Goal: Share content: Share content

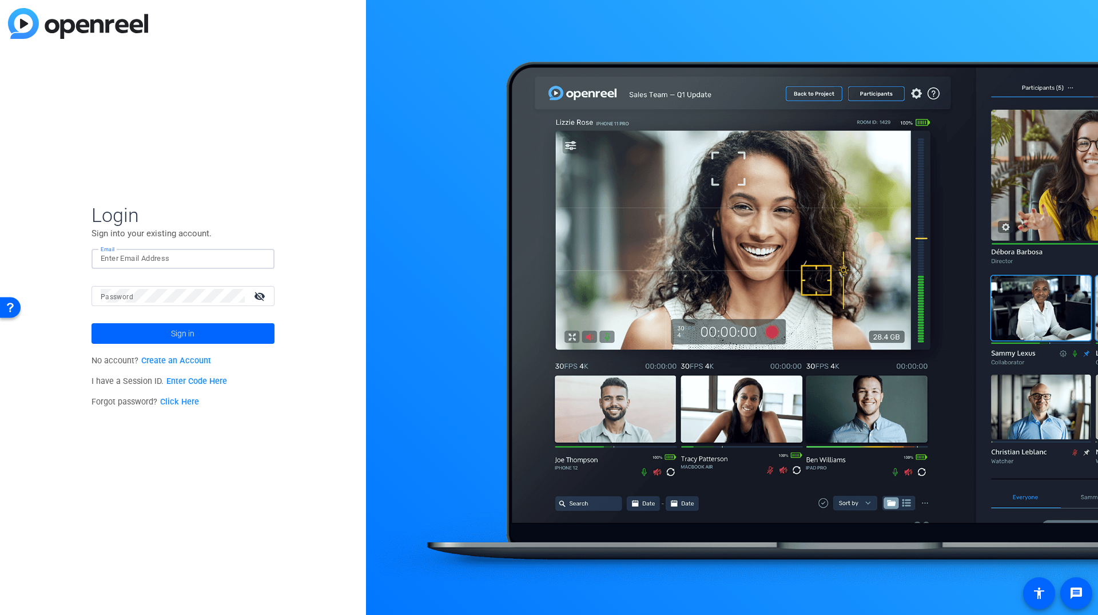
type input "[PERSON_NAME][EMAIL_ADDRESS][PERSON_NAME][DOMAIN_NAME]"
click at [163, 253] on input "[PERSON_NAME][EMAIL_ADDRESS][PERSON_NAME][DOMAIN_NAME]" at bounding box center [183, 259] width 165 height 14
type input "[PERSON_NAME][EMAIL_ADDRESS][PERSON_NAME][DOMAIN_NAME]"
click at [229, 341] on span at bounding box center [183, 333] width 183 height 27
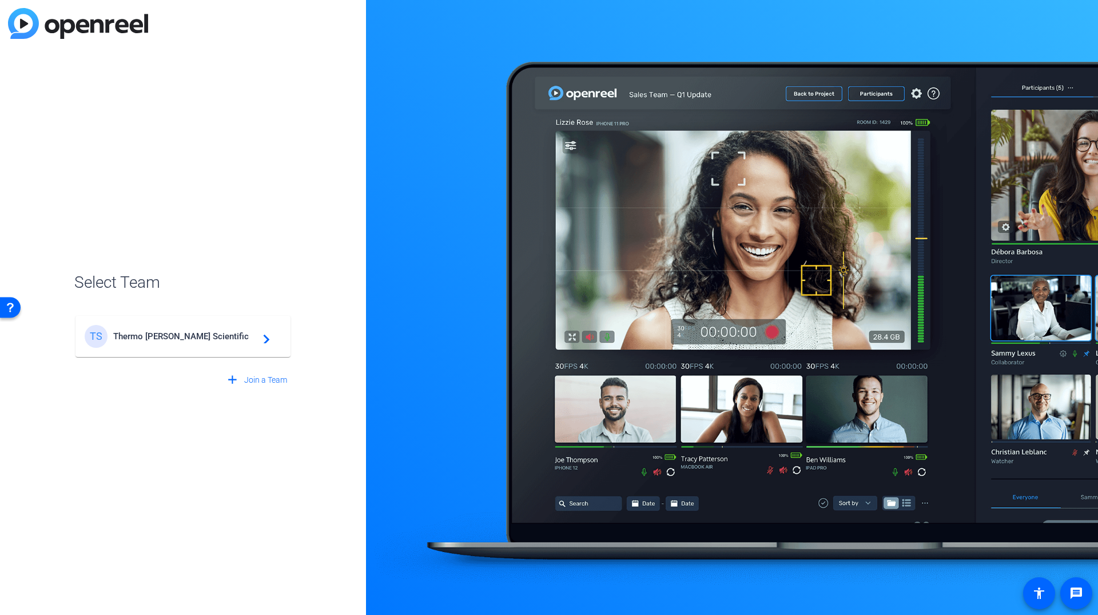
click at [228, 335] on span "Thermo [PERSON_NAME] Scientific" at bounding box center [184, 336] width 143 height 10
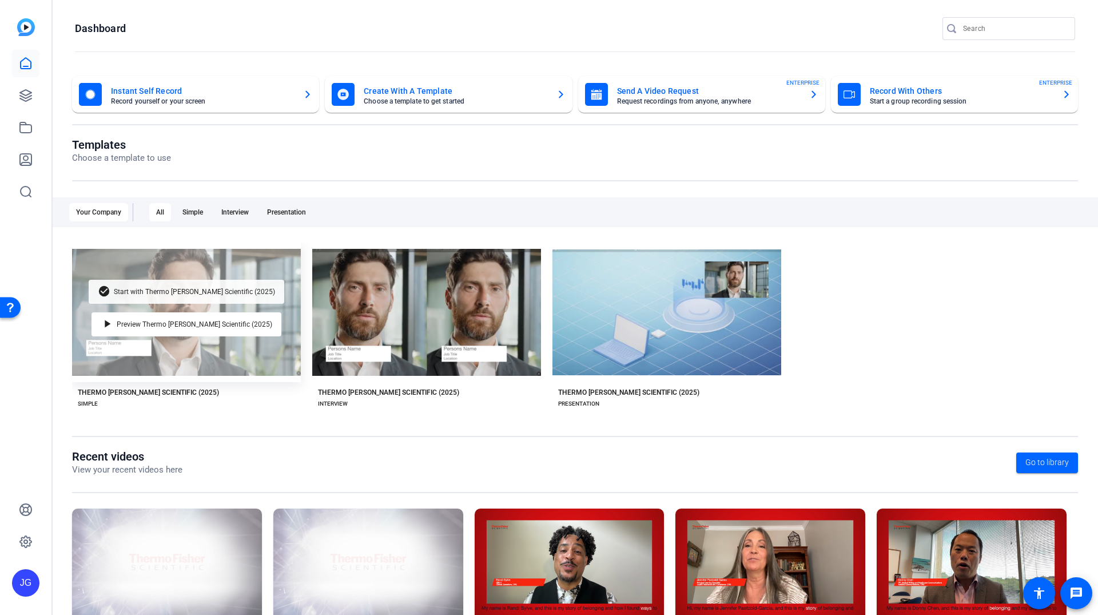
scroll to position [61, 0]
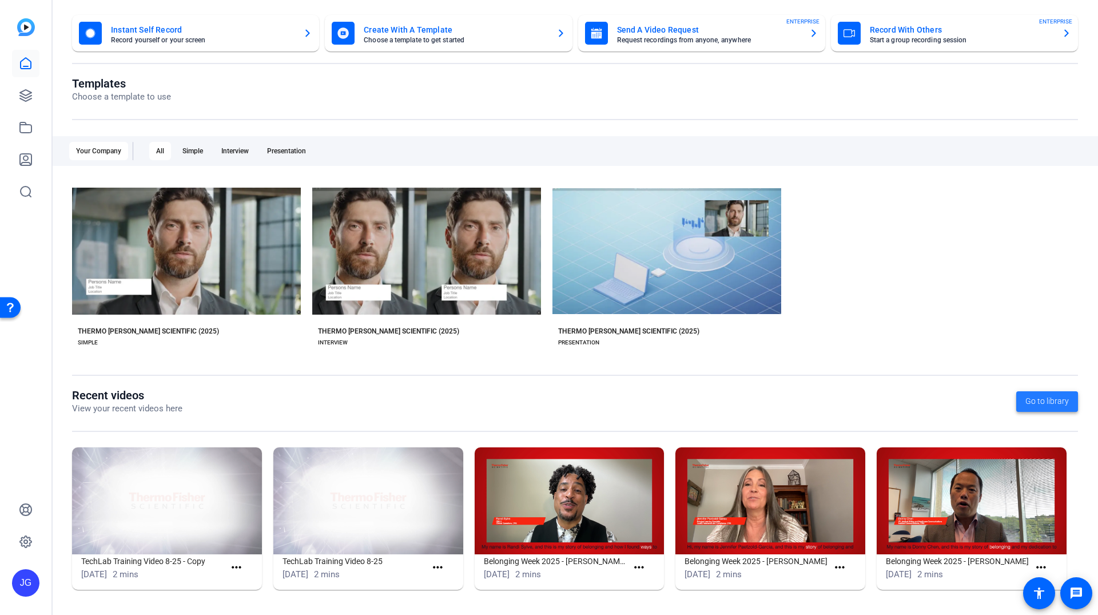
click at [1048, 406] on span "Go to library" at bounding box center [1047, 401] width 43 height 12
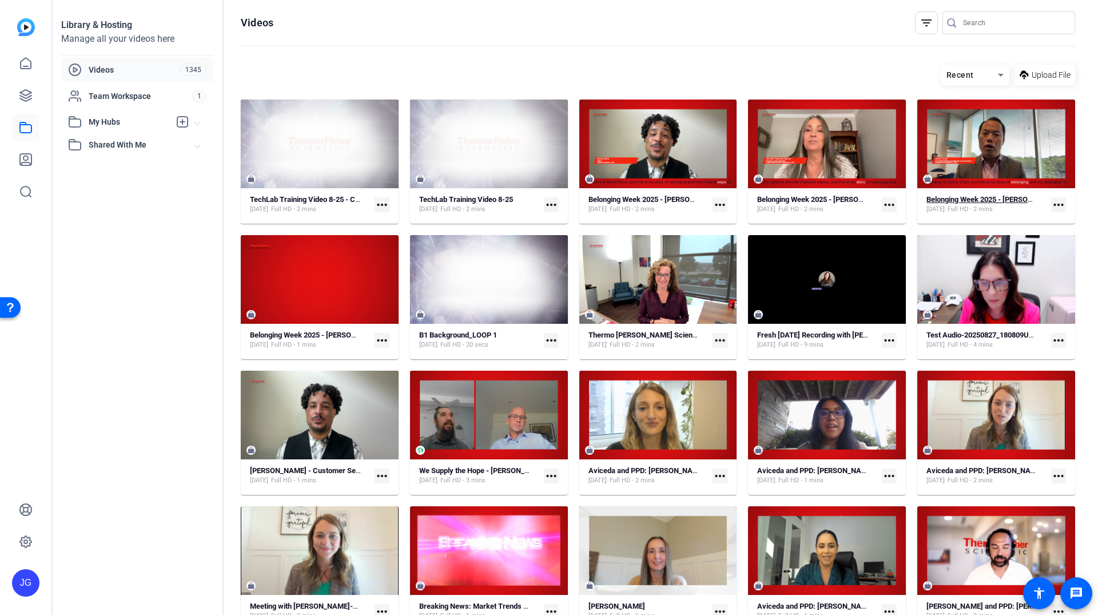
click at [1000, 201] on strong "Belonging Week 2025 - [PERSON_NAME]" at bounding box center [993, 199] width 133 height 9
click at [34, 67] on link at bounding box center [25, 63] width 27 height 27
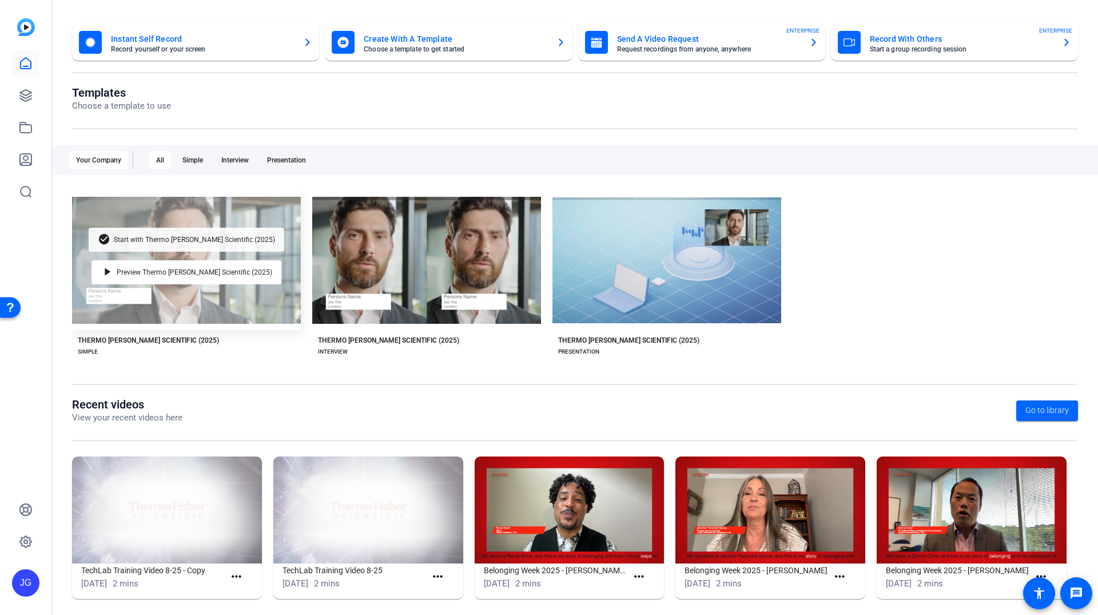
scroll to position [61, 0]
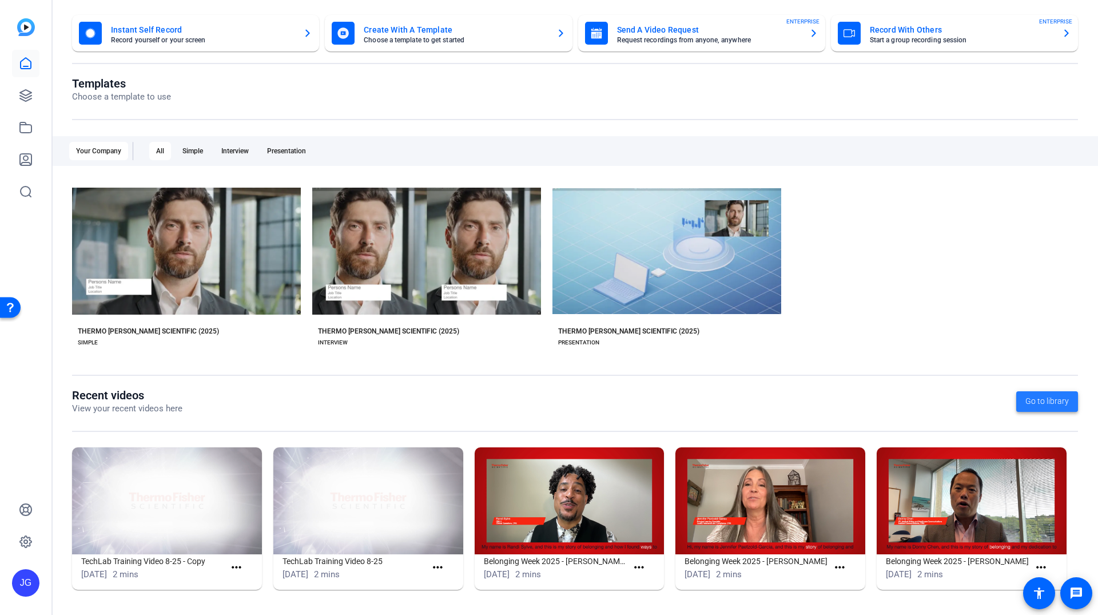
click at [1059, 410] on span at bounding box center [1048, 401] width 62 height 27
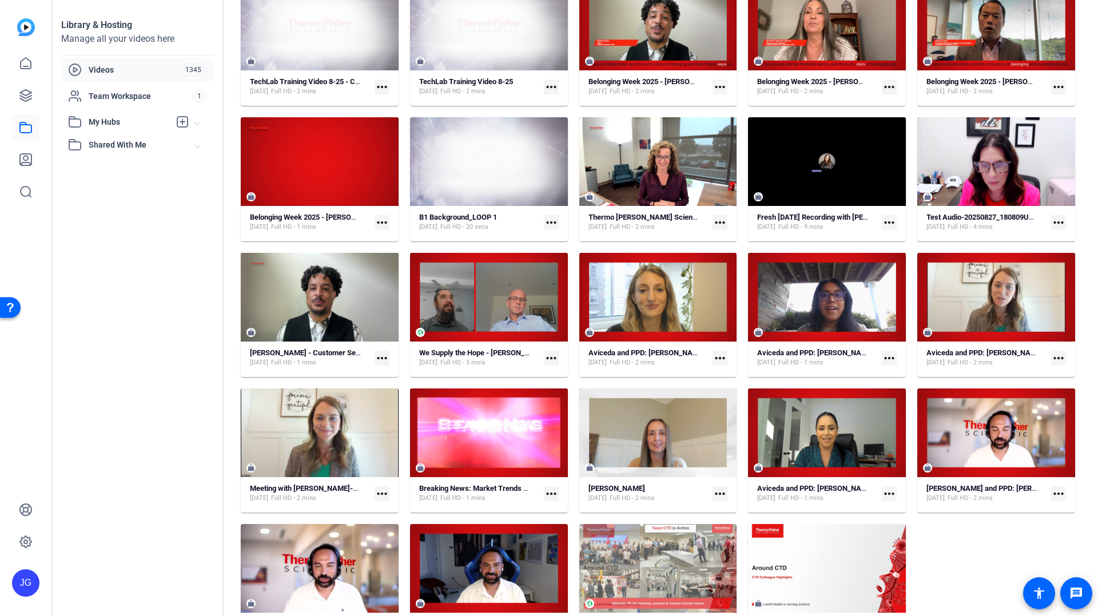
scroll to position [120, 0]
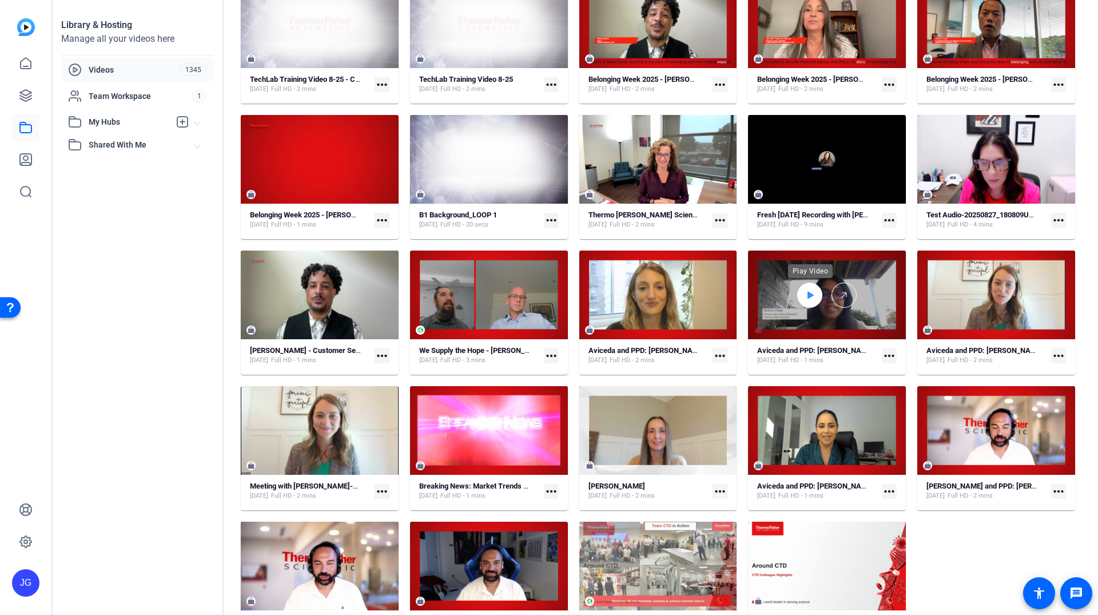
click at [811, 296] on icon at bounding box center [811, 294] width 6 height 7
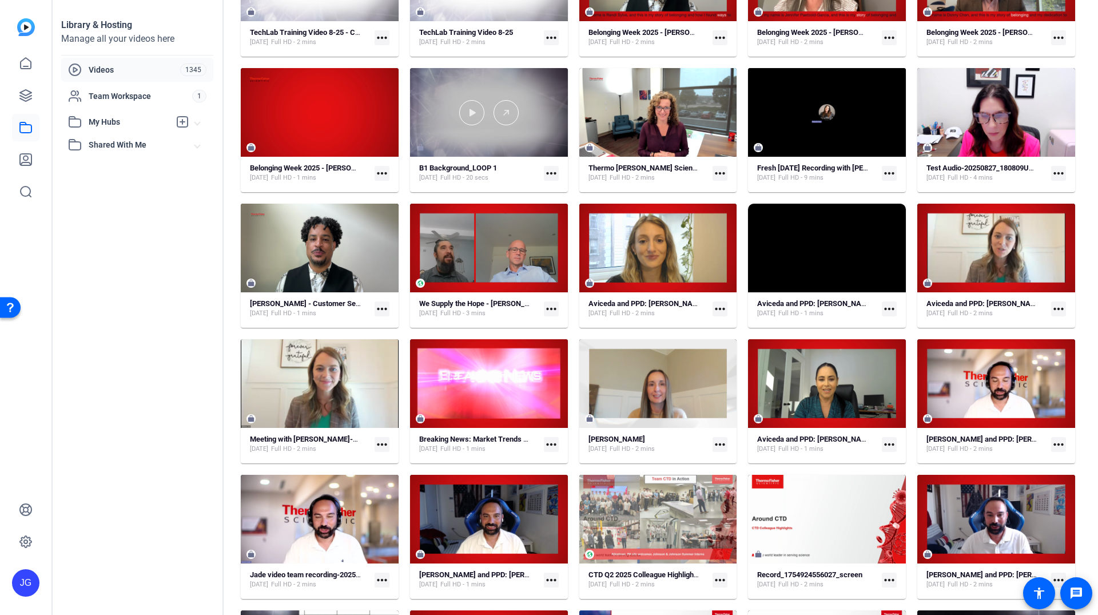
scroll to position [0, 0]
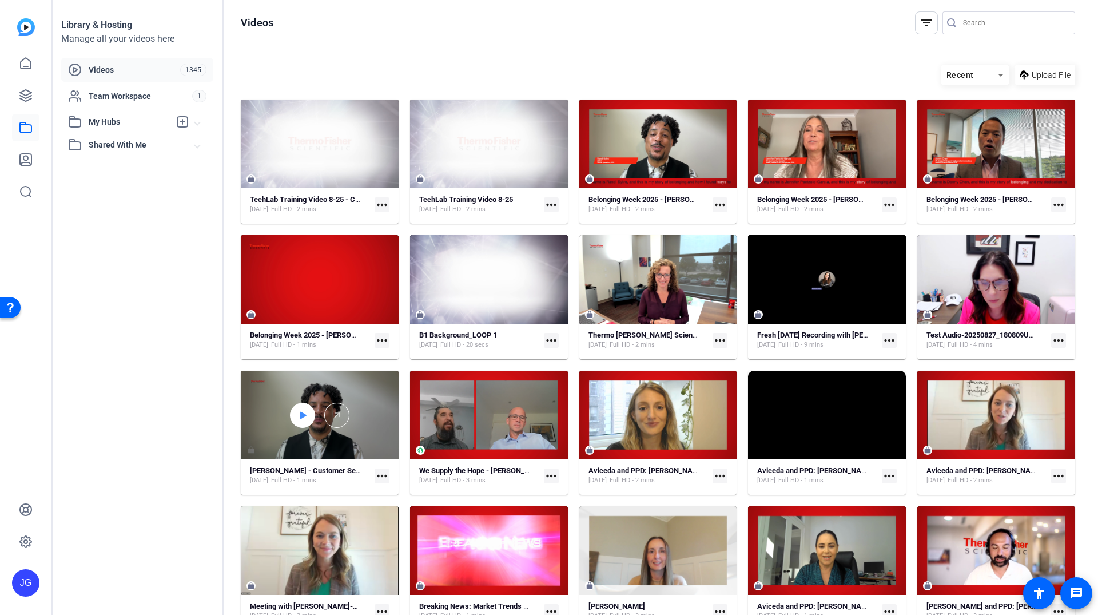
click at [299, 419] on icon at bounding box center [302, 415] width 9 height 14
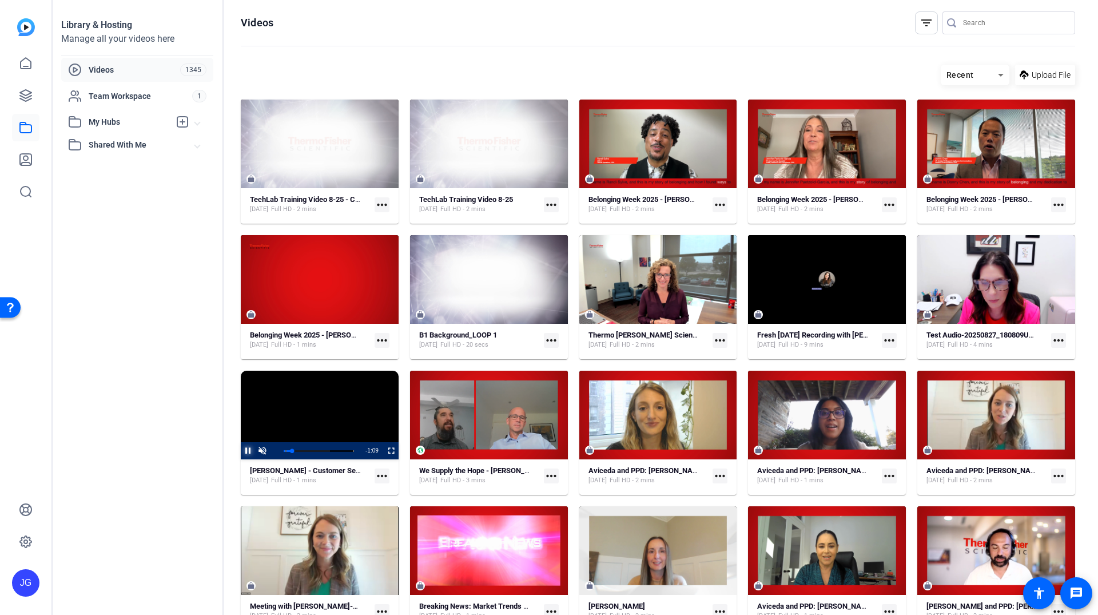
click at [241, 451] on span "Video Player" at bounding box center [241, 450] width 0 height 17
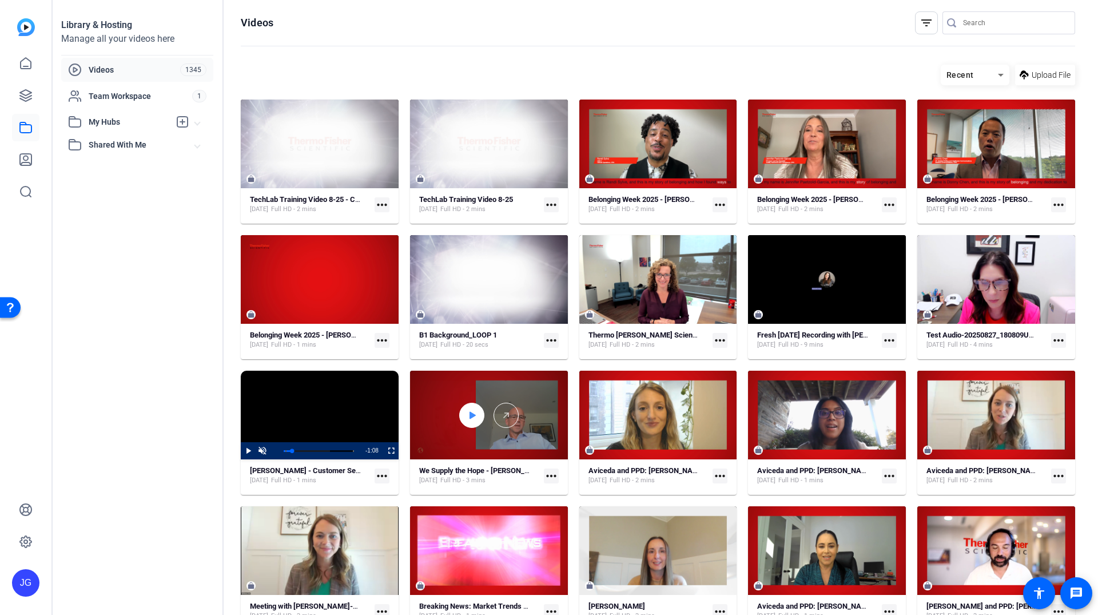
click at [478, 419] on div at bounding box center [471, 415] width 25 height 25
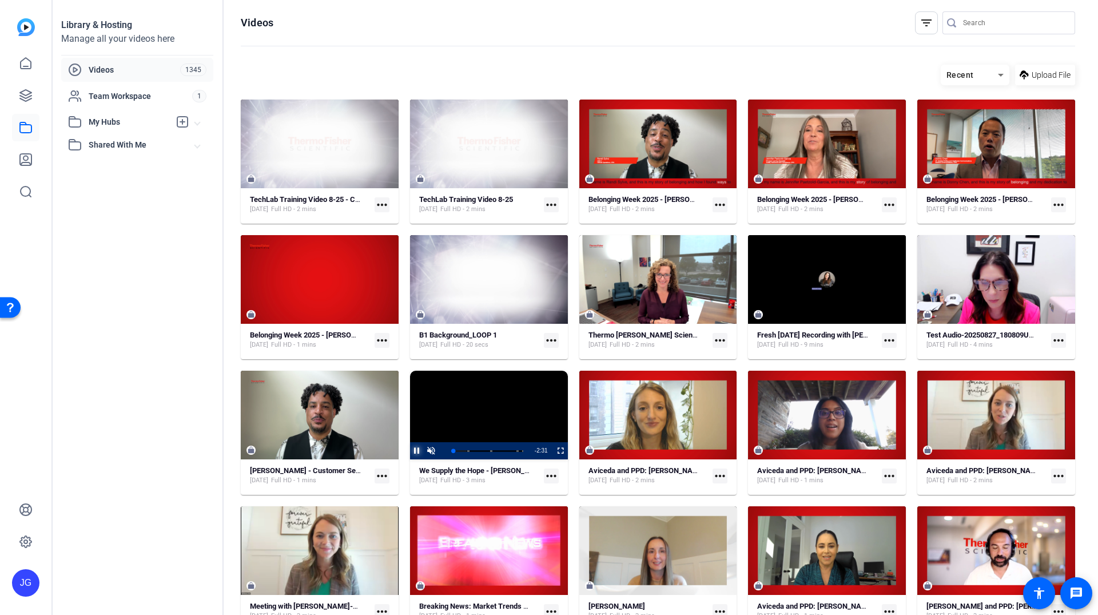
click at [410, 449] on span "Video Player" at bounding box center [410, 450] width 0 height 17
click at [27, 64] on icon at bounding box center [26, 64] width 14 height 14
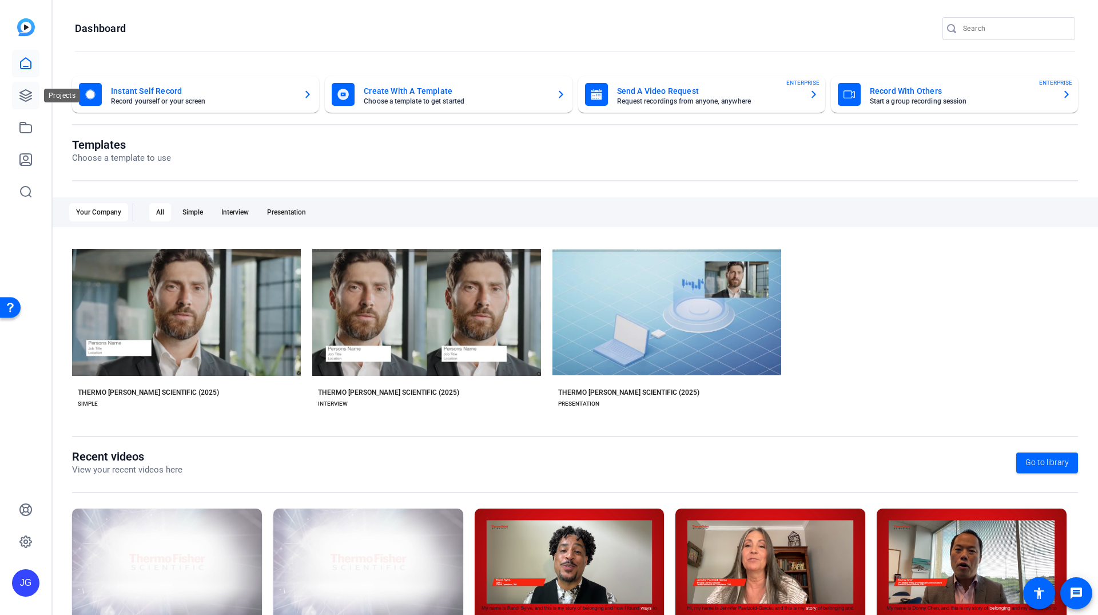
click at [24, 100] on icon at bounding box center [26, 96] width 14 height 14
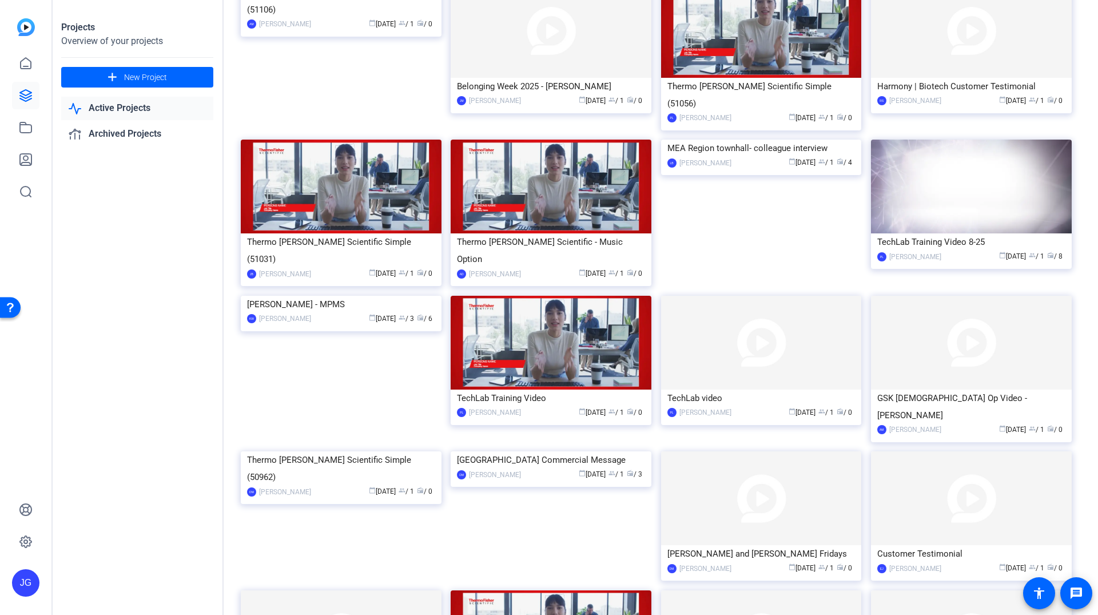
scroll to position [236, 0]
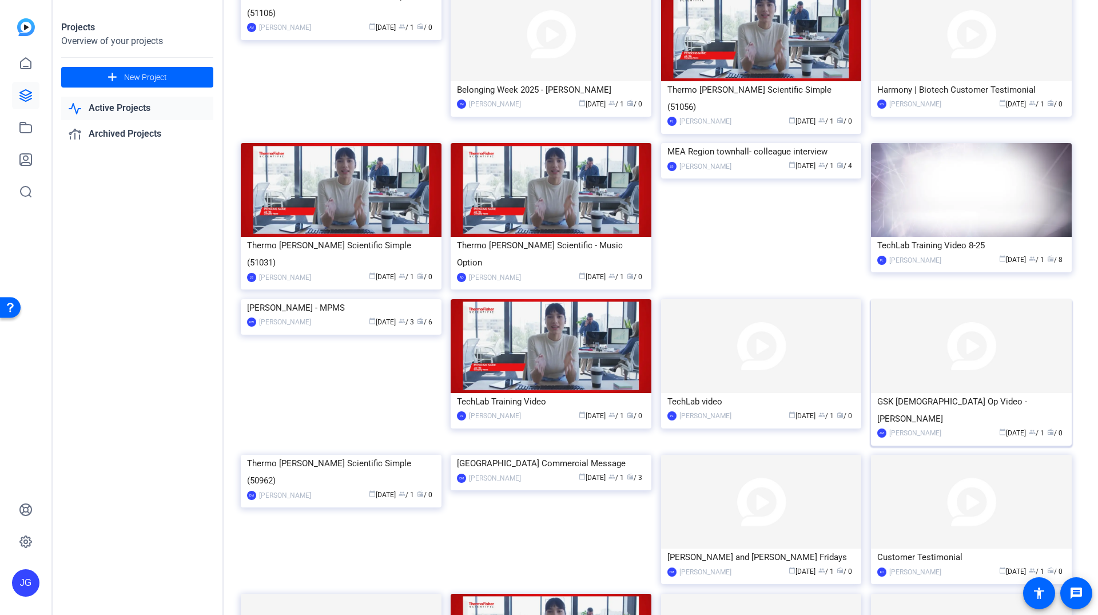
click at [947, 312] on img at bounding box center [971, 346] width 201 height 94
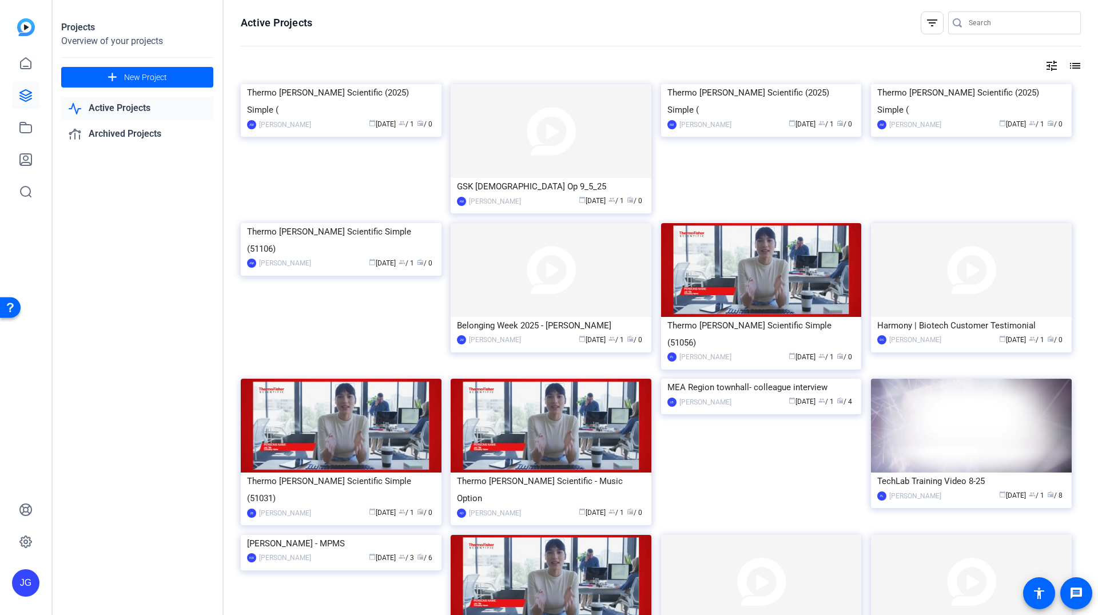
click at [346, 223] on img at bounding box center [341, 223] width 201 height 0
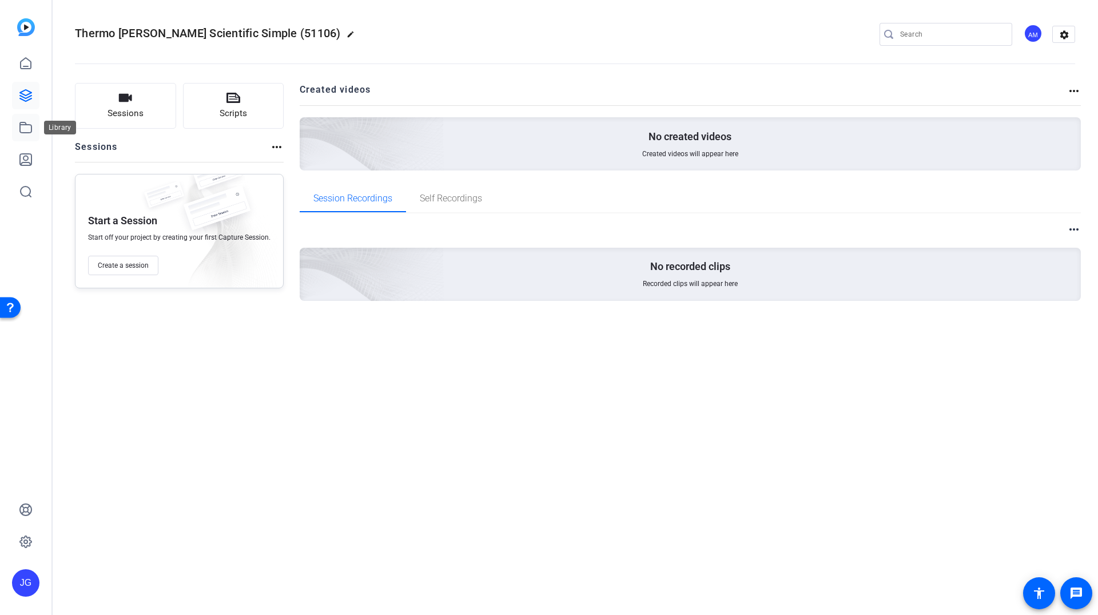
click at [27, 123] on icon at bounding box center [26, 128] width 14 height 14
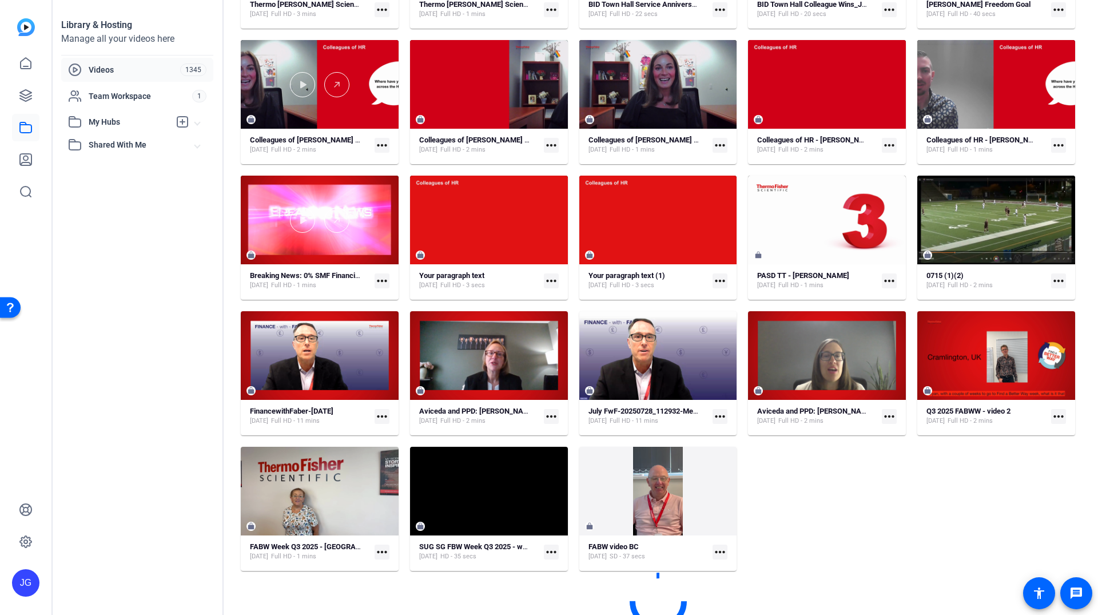
scroll to position [887, 0]
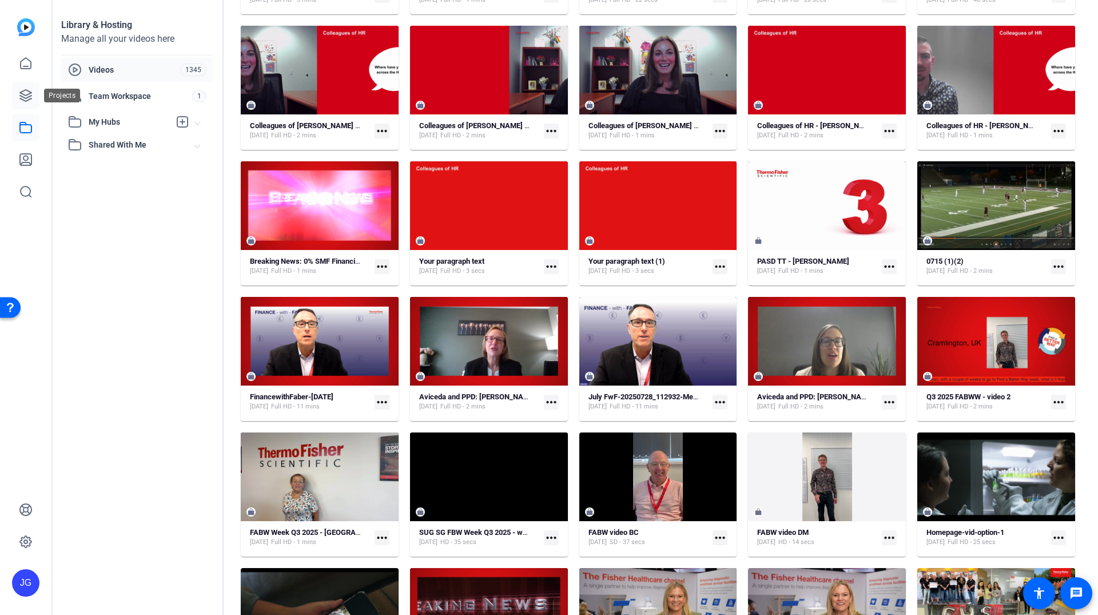
click at [23, 97] on icon at bounding box center [25, 95] width 11 height 11
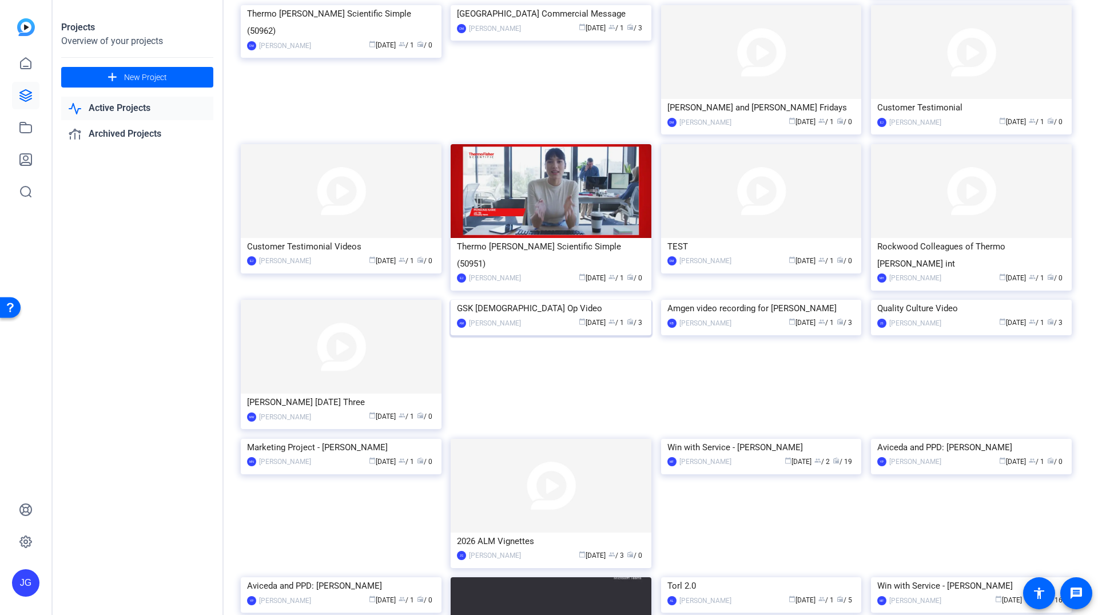
scroll to position [692, 0]
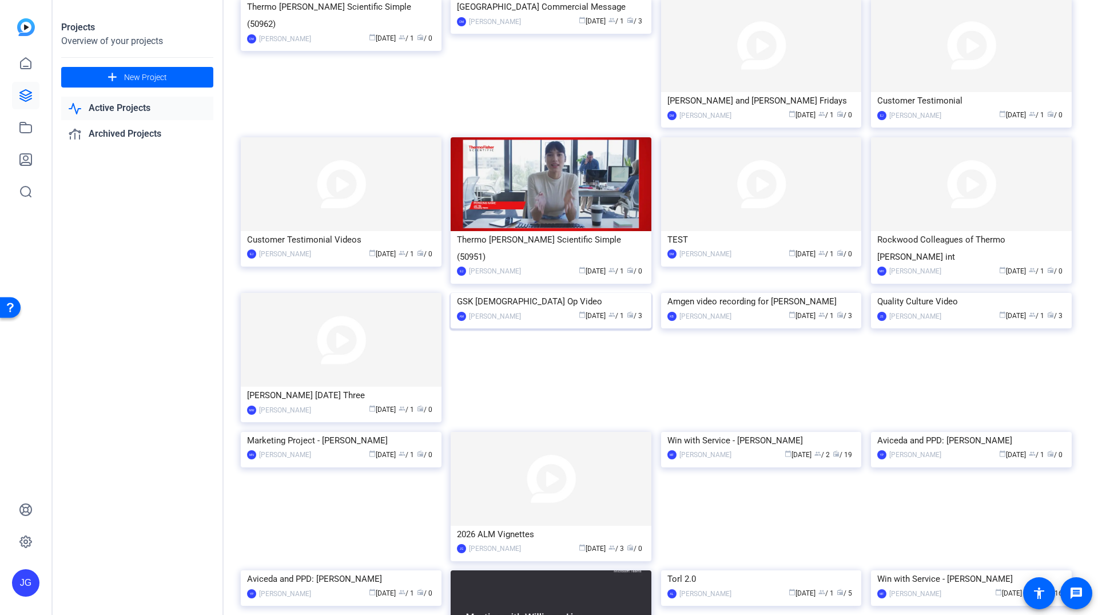
click at [517, 293] on img at bounding box center [551, 293] width 201 height 0
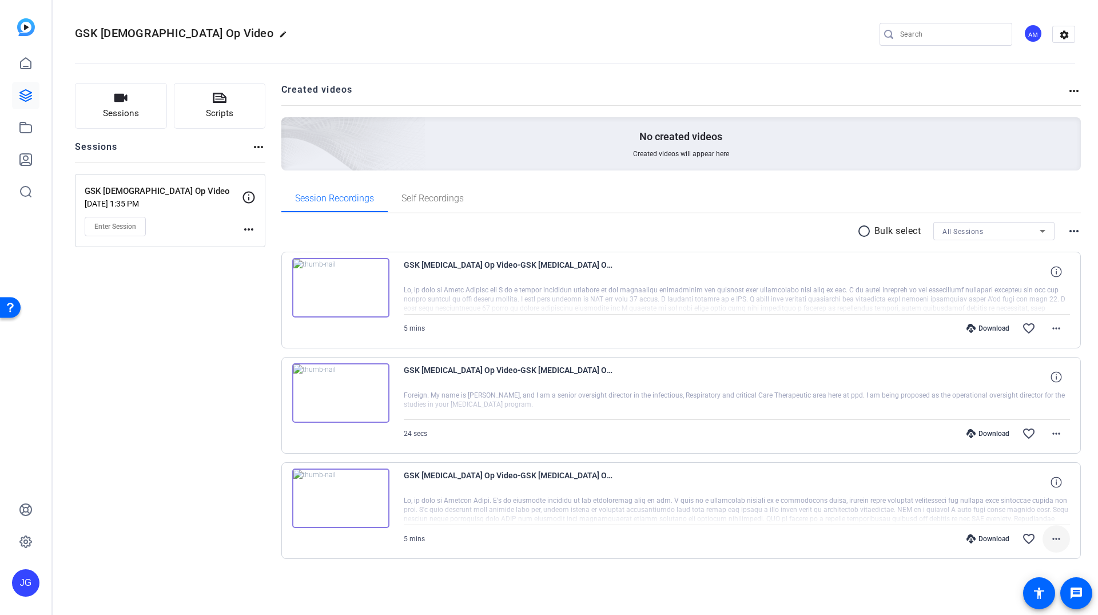
click at [1056, 538] on mat-icon "more_horiz" at bounding box center [1057, 539] width 14 height 14
click at [1023, 432] on span "Download MP4" at bounding box center [1027, 430] width 69 height 14
click at [1062, 332] on mat-icon "more_horiz" at bounding box center [1057, 329] width 14 height 14
click at [1022, 382] on span "Download MP4" at bounding box center [1027, 381] width 69 height 14
click at [22, 93] on icon at bounding box center [25, 95] width 11 height 11
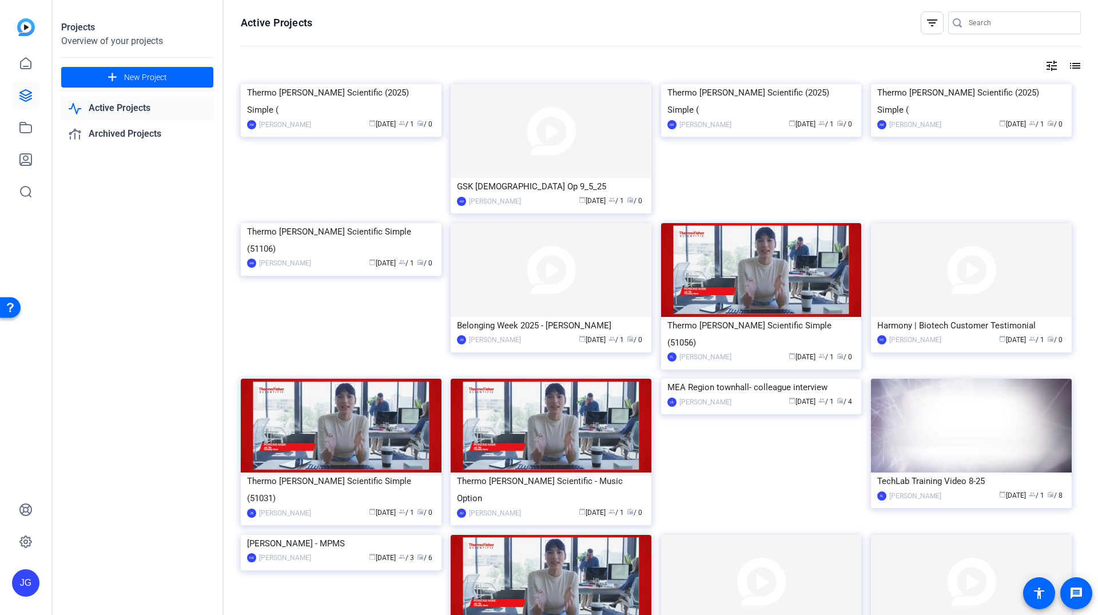
click at [375, 84] on img at bounding box center [341, 84] width 201 height 0
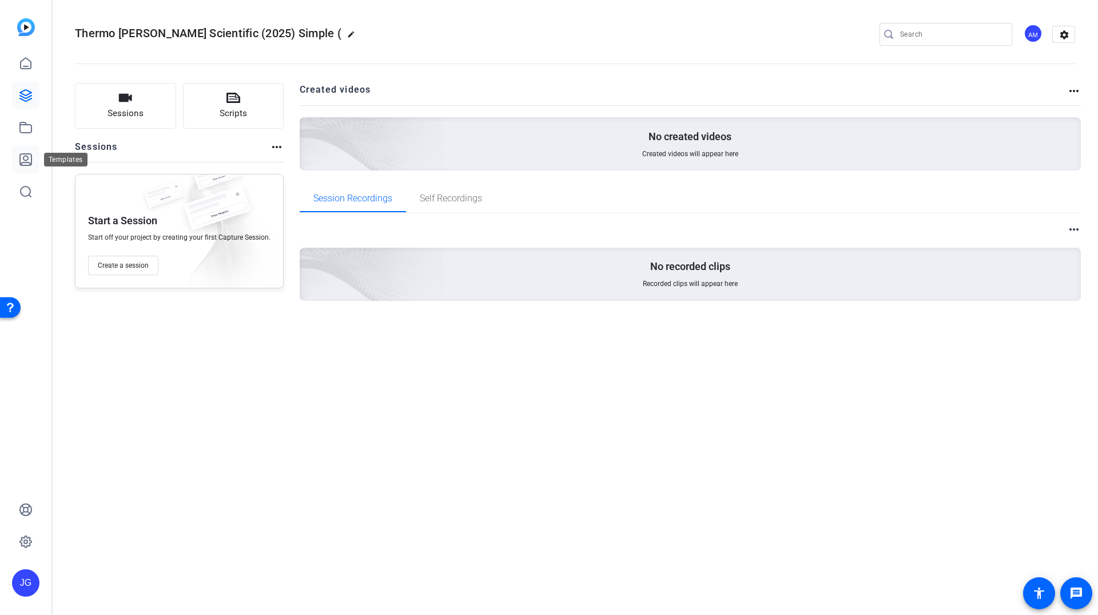
click at [31, 157] on icon at bounding box center [25, 159] width 11 height 11
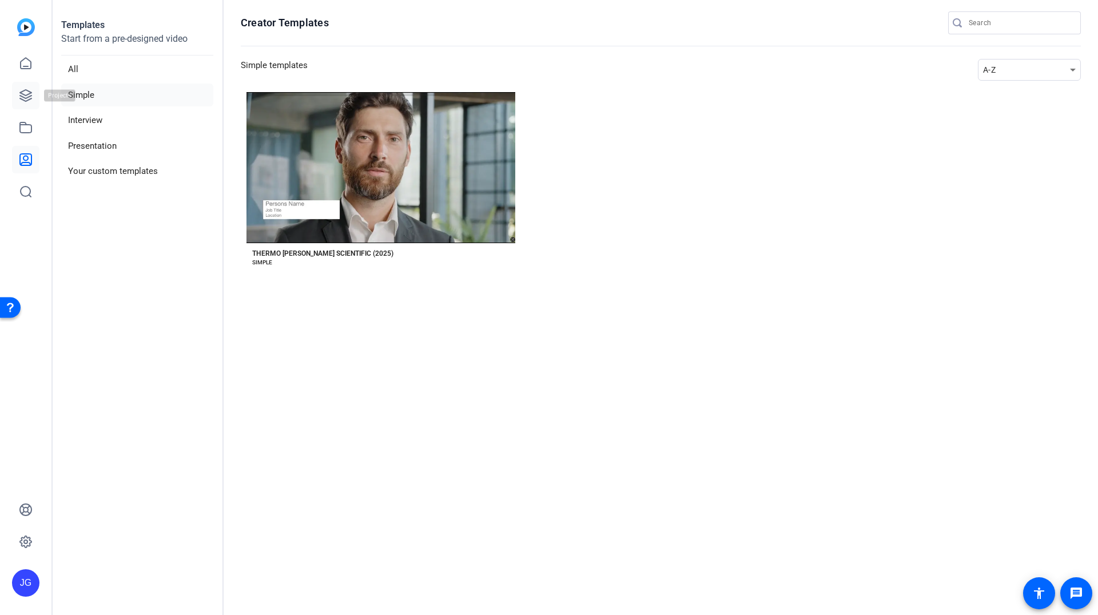
click at [30, 95] on icon at bounding box center [26, 96] width 14 height 14
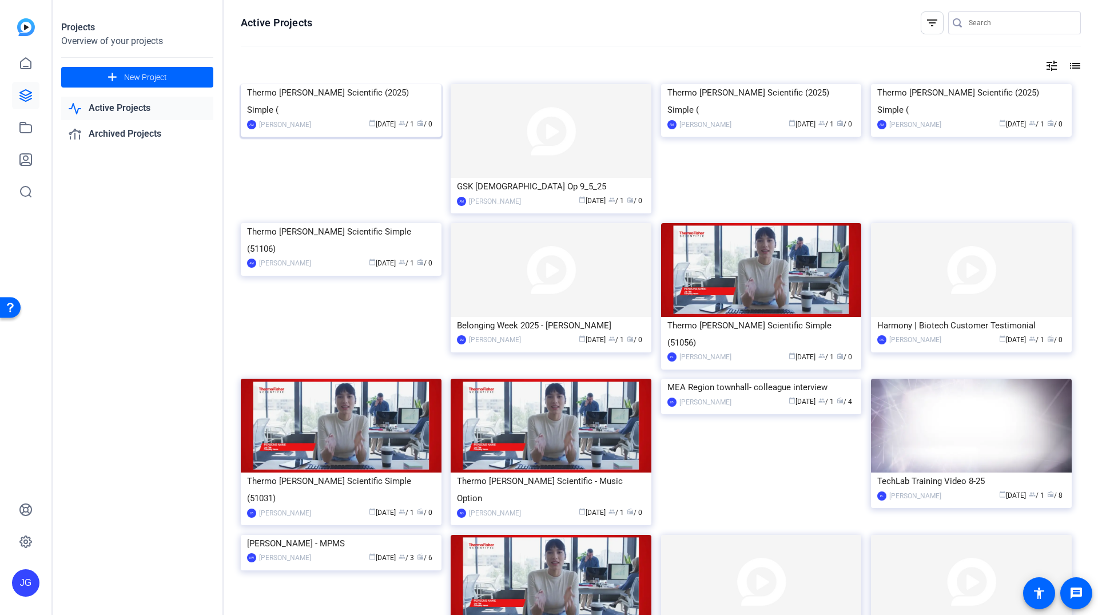
click at [319, 118] on div "Thermo Fisher Scientific (2025) Simple (" at bounding box center [341, 101] width 188 height 34
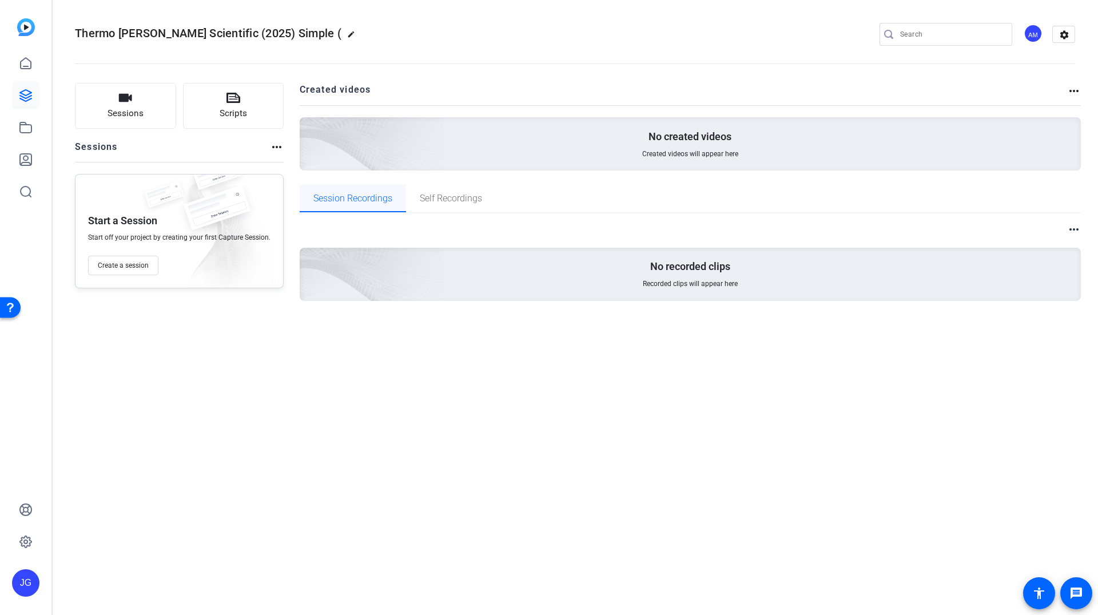
click at [393, 195] on div "Session Recordings" at bounding box center [353, 198] width 106 height 27
click at [450, 205] on span "Self Recordings" at bounding box center [451, 198] width 62 height 27
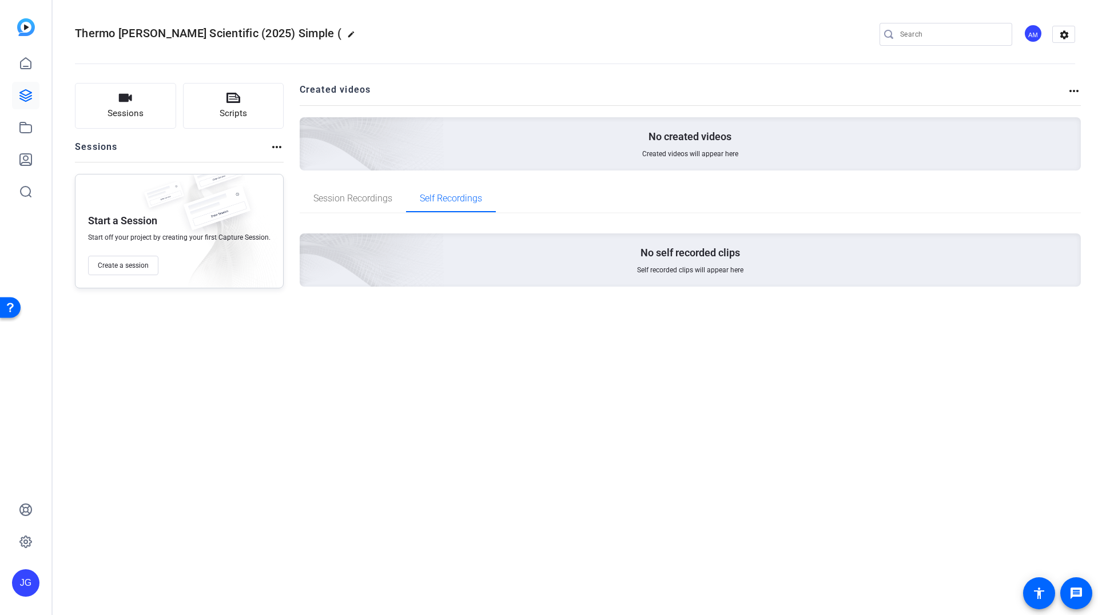
click at [1069, 90] on mat-icon "more_horiz" at bounding box center [1075, 91] width 14 height 14
click at [1072, 90] on div at bounding box center [549, 307] width 1098 height 615
click at [276, 149] on mat-icon "more_horiz" at bounding box center [277, 147] width 14 height 14
click at [273, 149] on div at bounding box center [549, 307] width 1098 height 615
click at [31, 22] on img at bounding box center [26, 27] width 18 height 18
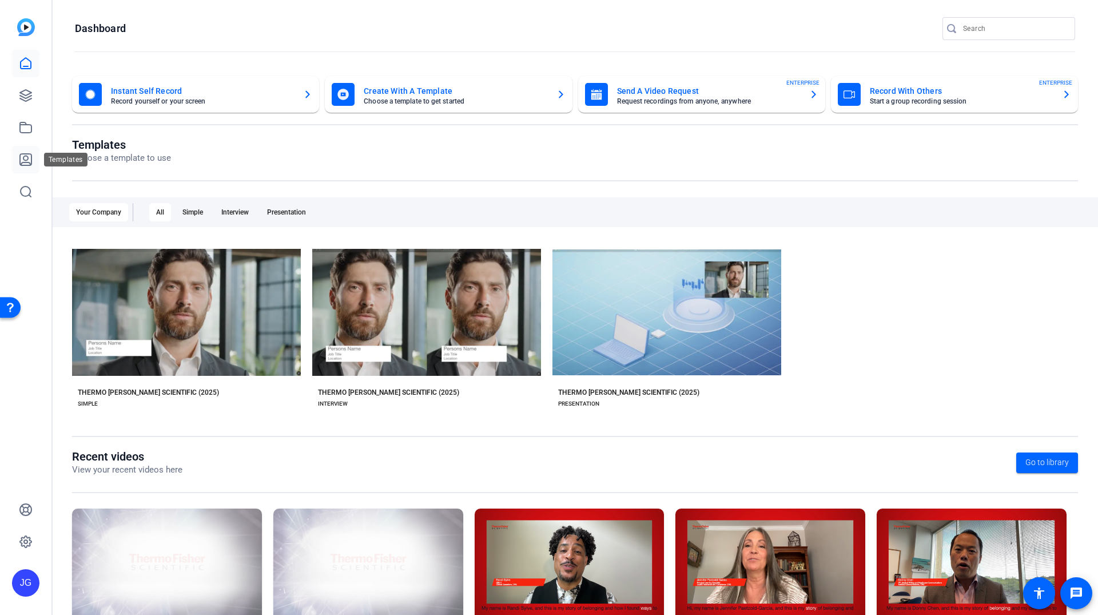
click at [30, 156] on icon at bounding box center [26, 160] width 14 height 14
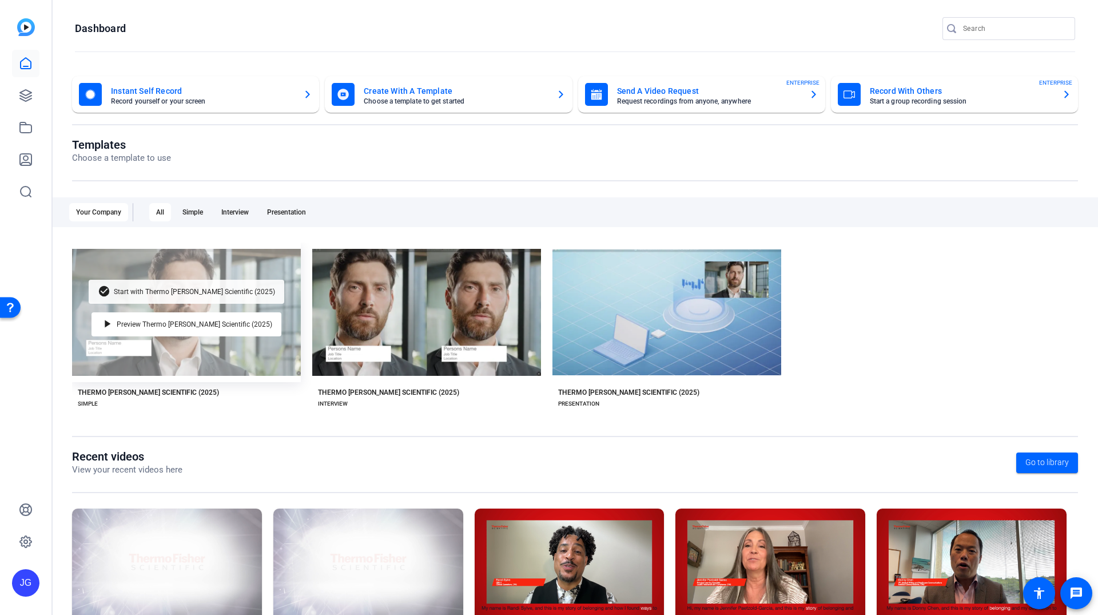
click at [197, 295] on div "check_circle Start with Thermo [PERSON_NAME] Scientific (2025)" at bounding box center [187, 292] width 196 height 24
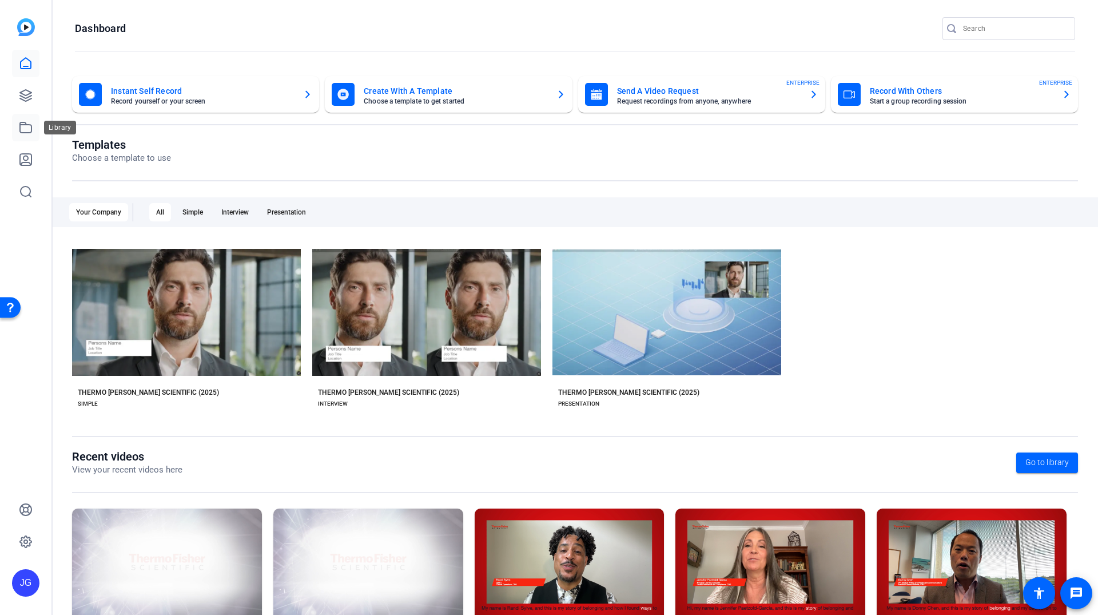
click at [30, 126] on icon at bounding box center [26, 128] width 14 height 14
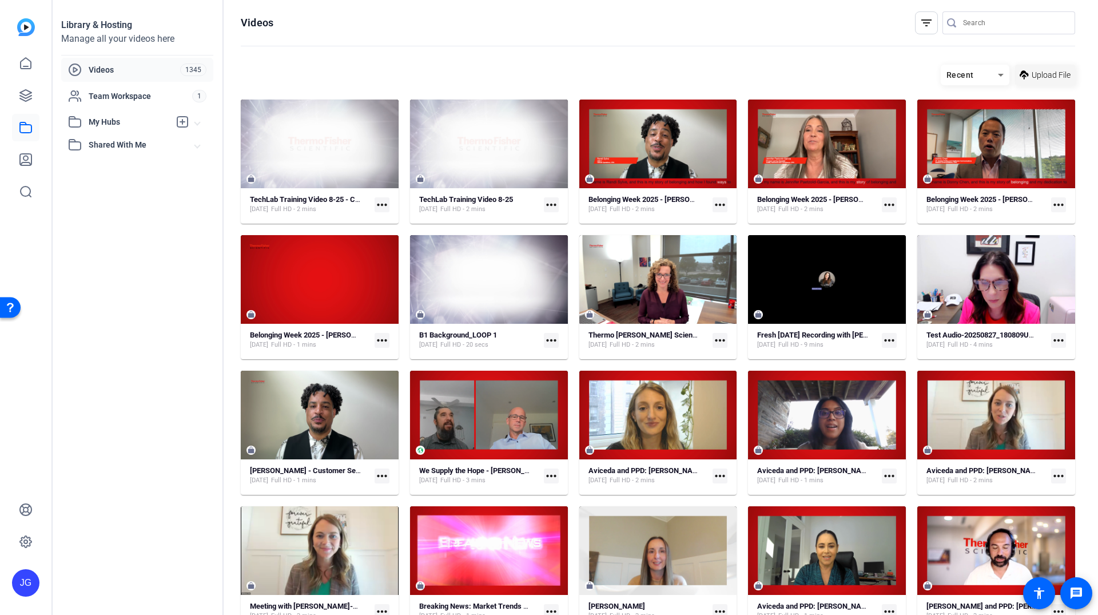
click at [1032, 76] on span "Upload File" at bounding box center [1051, 75] width 39 height 12
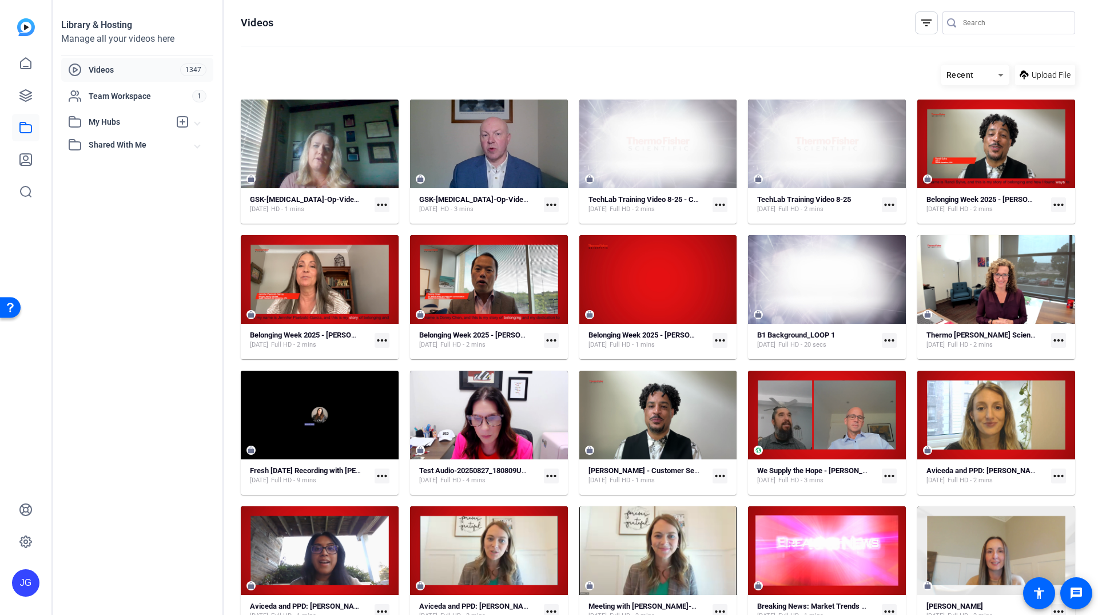
click at [382, 205] on mat-icon "more_horiz" at bounding box center [382, 204] width 15 height 15
click at [378, 204] on div at bounding box center [549, 307] width 1098 height 615
click at [384, 207] on mat-icon "more_horiz" at bounding box center [382, 204] width 15 height 15
click at [317, 201] on div at bounding box center [549, 307] width 1098 height 615
click at [301, 200] on strong "GSK-[MEDICAL_DATA]-Op-Video-[PERSON_NAME]-S-[PERSON_NAME]-edited" at bounding box center [378, 199] width 257 height 9
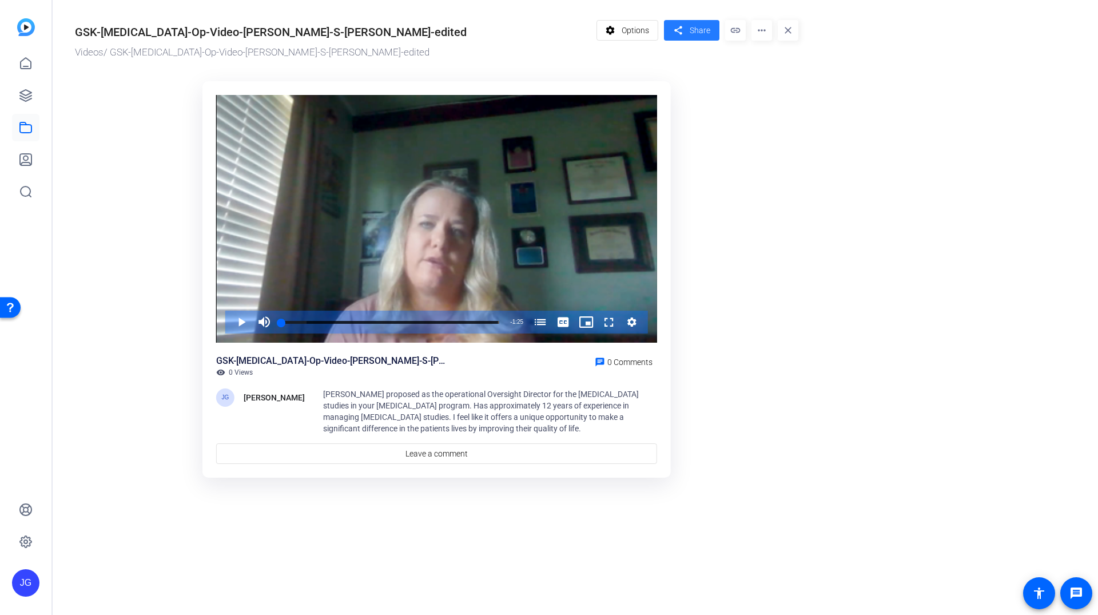
click at [692, 31] on span "Share" at bounding box center [700, 31] width 21 height 12
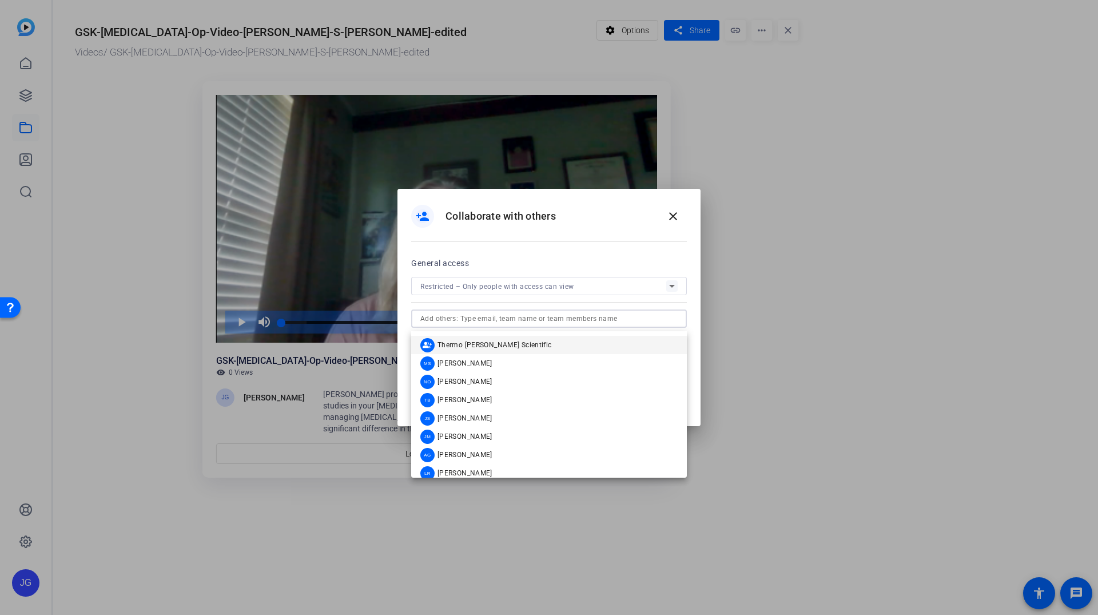
click at [486, 323] on input "text" at bounding box center [548, 319] width 257 height 14
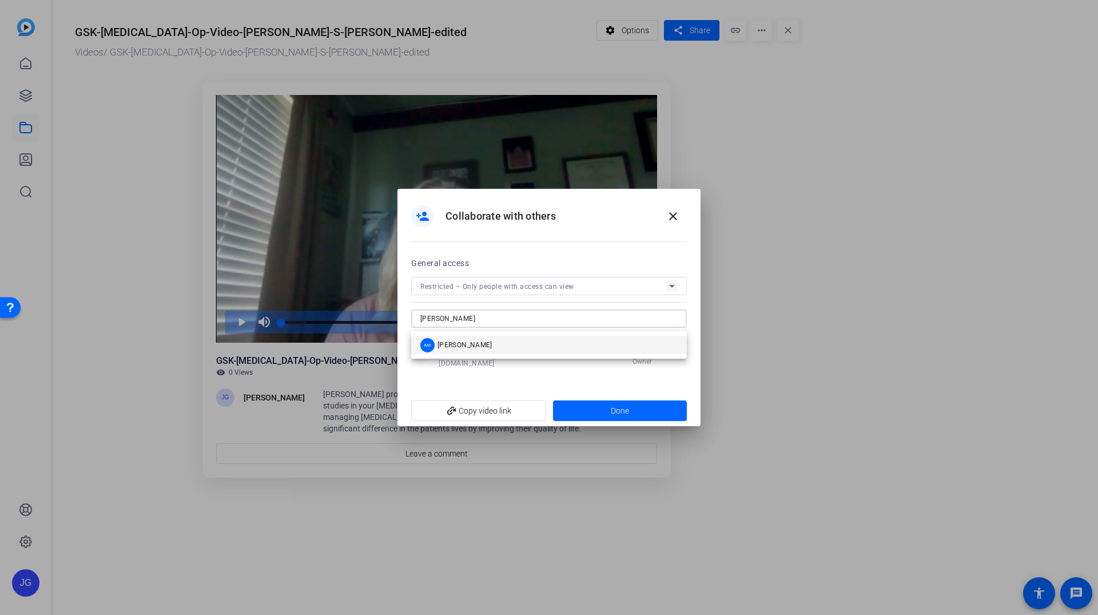
type input "[PERSON_NAME]"
click at [467, 343] on span "[PERSON_NAME]" at bounding box center [465, 344] width 55 height 9
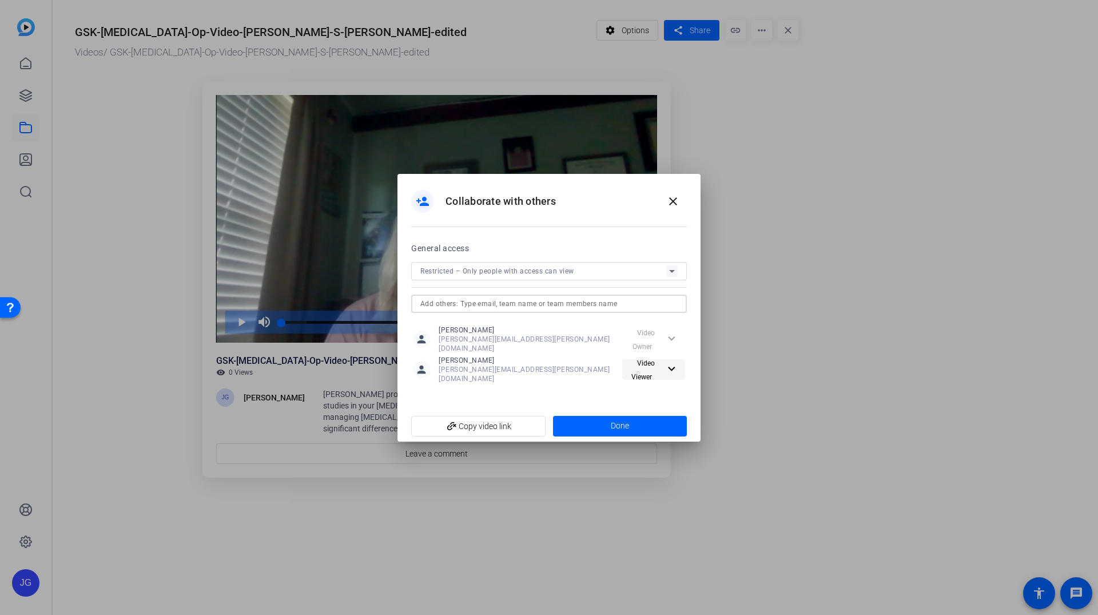
click at [645, 365] on span "Video Viewer" at bounding box center [643, 370] width 23 height 22
click at [657, 391] on span "Video Editor" at bounding box center [658, 389] width 41 height 8
click at [620, 420] on span "Done" at bounding box center [620, 426] width 18 height 12
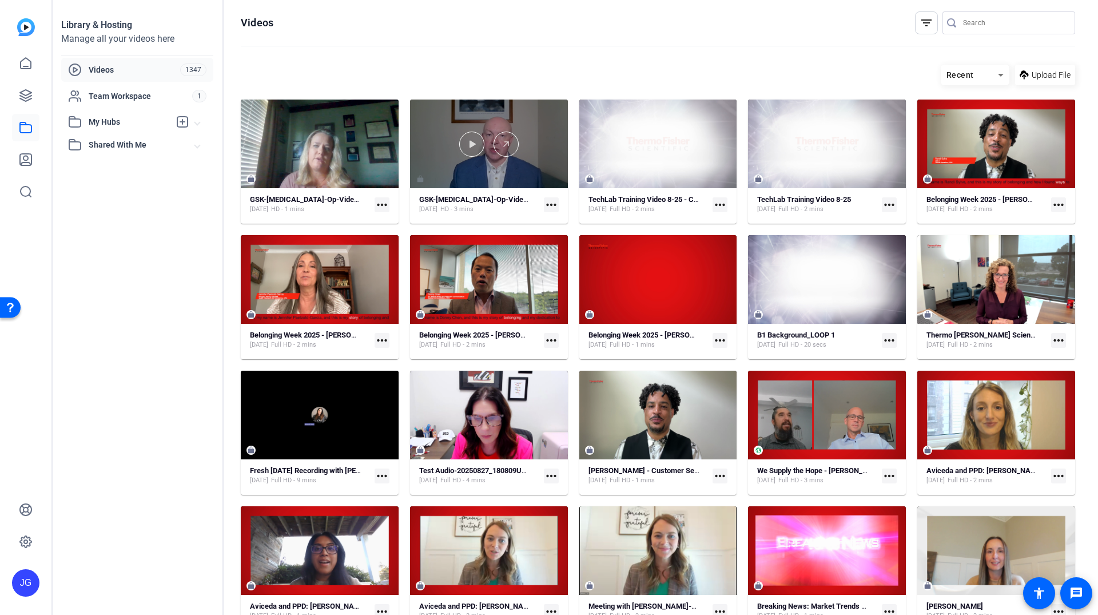
click at [494, 174] on div at bounding box center [489, 144] width 158 height 89
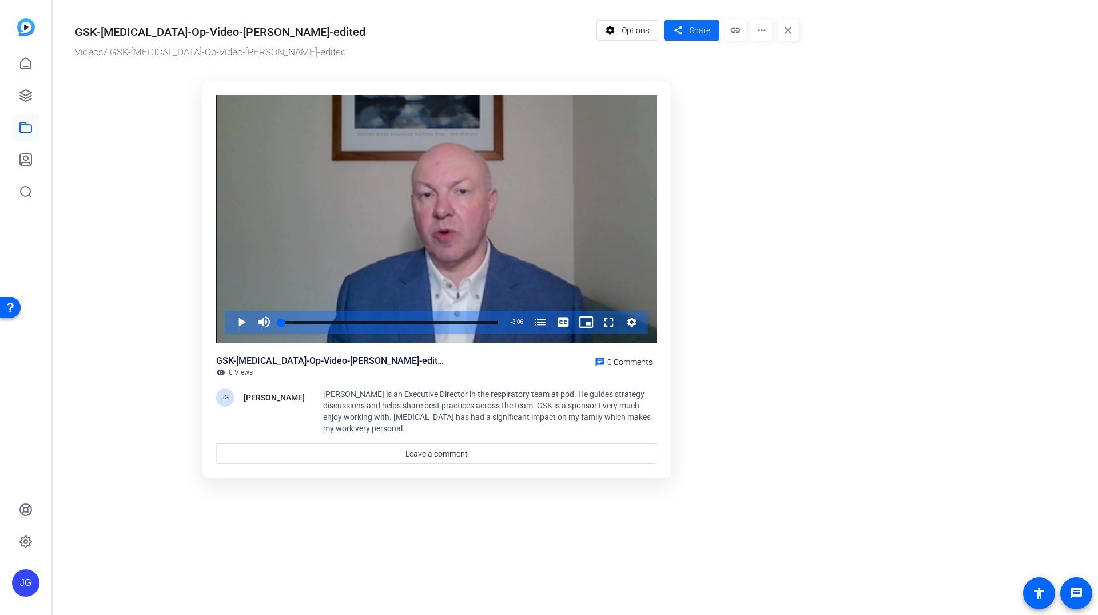
click at [693, 34] on span "Share" at bounding box center [700, 31] width 21 height 12
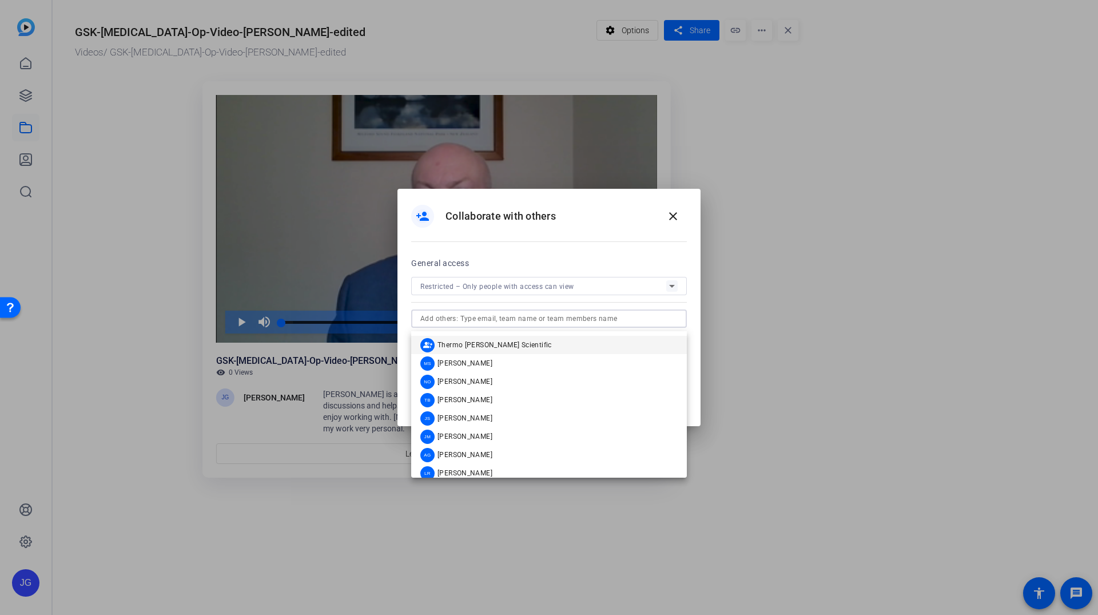
click at [535, 319] on input "text" at bounding box center [548, 319] width 257 height 14
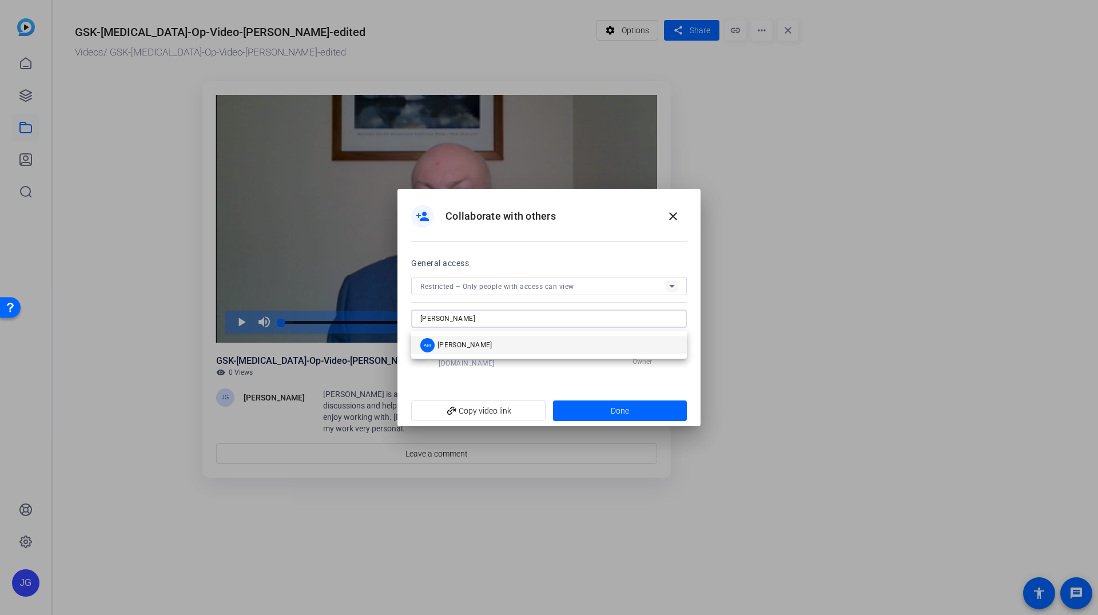
type input "[PERSON_NAME]"
click at [527, 347] on mat-option "AM [PERSON_NAME]" at bounding box center [549, 345] width 276 height 18
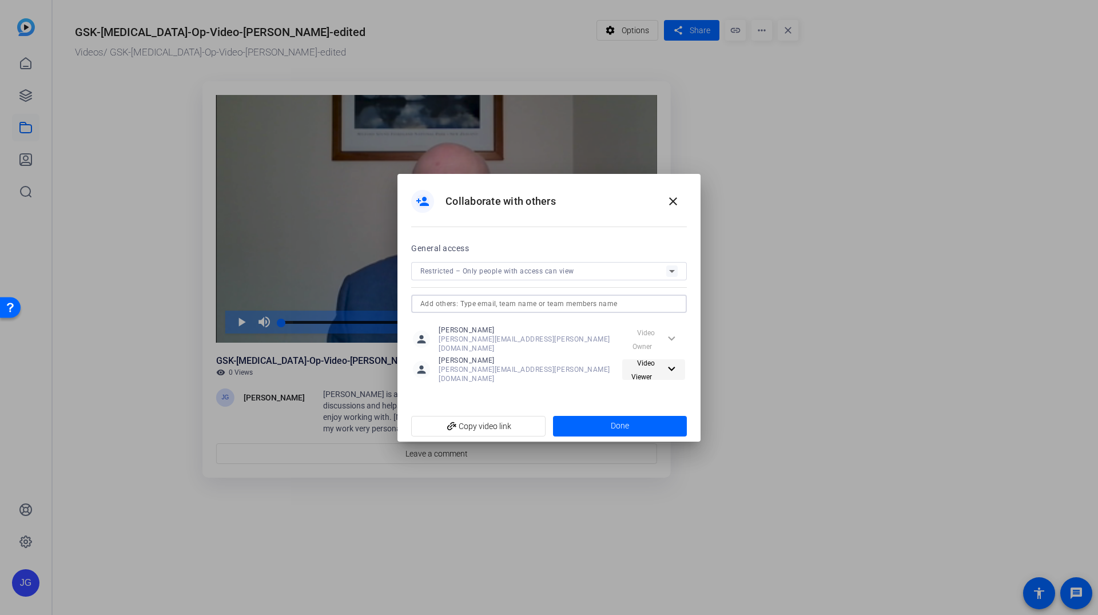
click at [668, 367] on mat-icon "expand_more" at bounding box center [670, 369] width 11 height 14
click at [664, 392] on span "Video Editor" at bounding box center [658, 389] width 41 height 8
click at [636, 426] on span at bounding box center [620, 425] width 134 height 27
